Goal: Task Accomplishment & Management: Manage account settings

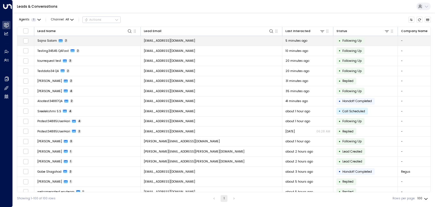
click at [189, 38] on td "[EMAIL_ADDRESS][DOMAIN_NAME]" at bounding box center [211, 41] width 141 height 10
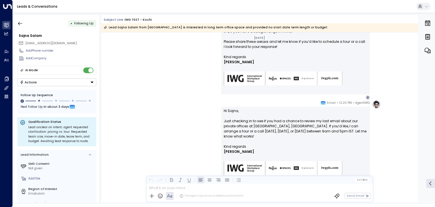
scroll to position [247, 0]
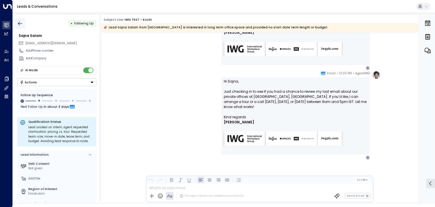
click at [20, 25] on icon "button" at bounding box center [20, 24] width 6 height 6
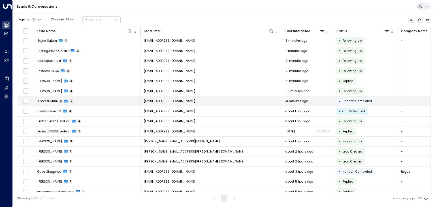
click at [170, 100] on span "[EMAIL_ADDRESS][DOMAIN_NAME]" at bounding box center [169, 101] width 51 height 4
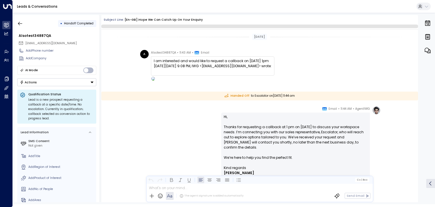
scroll to position [55, 0]
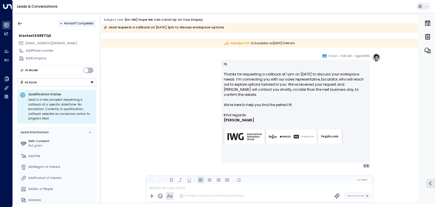
click at [82, 80] on button "Actions" at bounding box center [56, 82] width 79 height 8
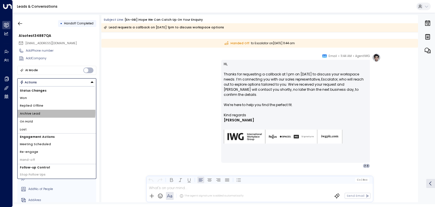
click at [43, 111] on li "Archive Lead" at bounding box center [57, 114] width 78 height 8
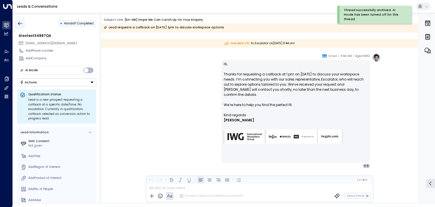
click at [17, 21] on button "button" at bounding box center [20, 23] width 10 height 10
